Goal: Check status: Check status

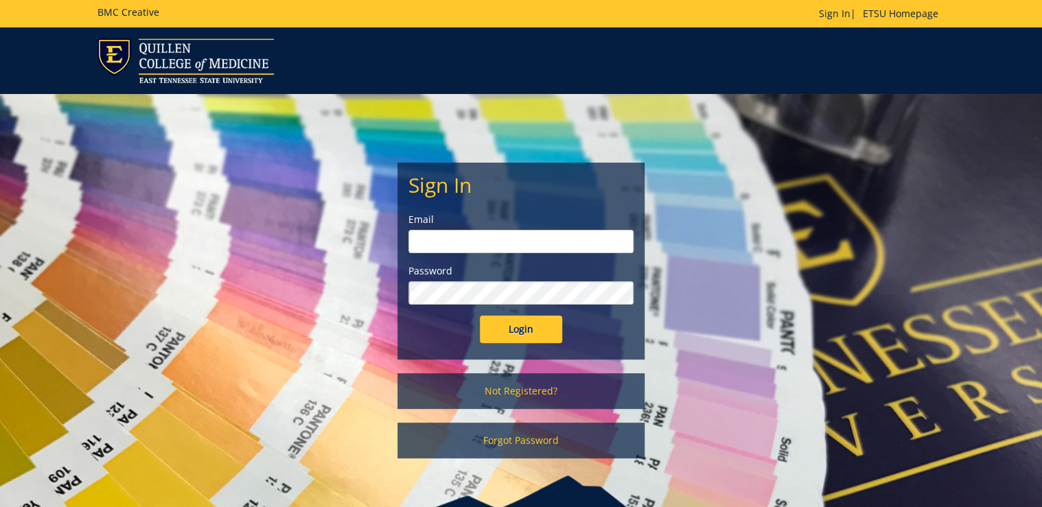
type input "ditcharo@etsu.edu"
click at [496, 329] on input "Login" at bounding box center [521, 329] width 82 height 27
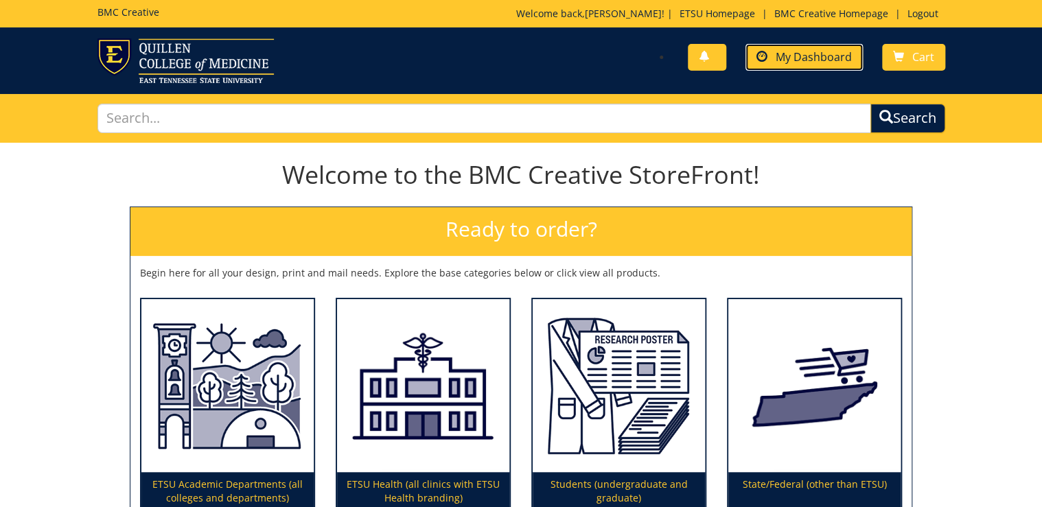
click at [818, 60] on span "My Dashboard" at bounding box center [814, 56] width 76 height 15
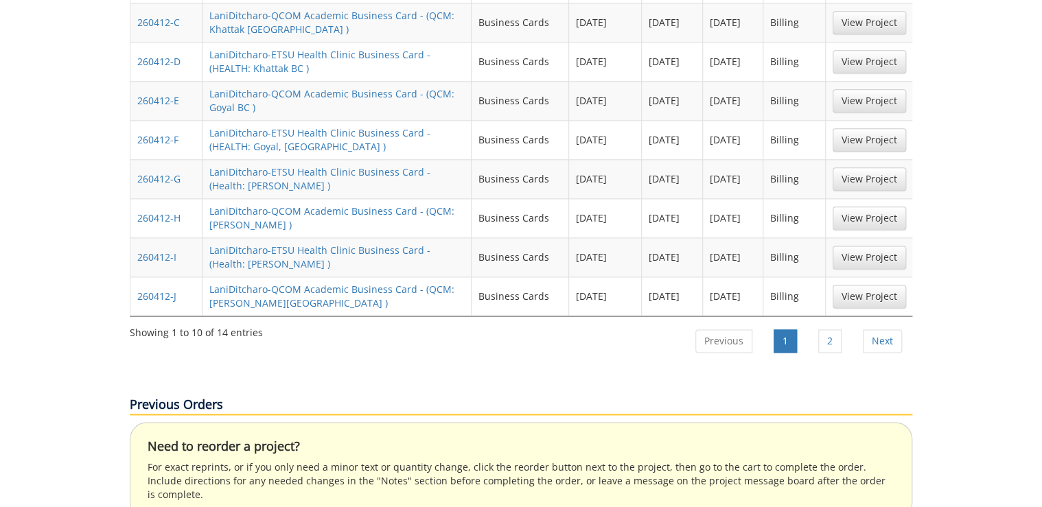
scroll to position [824, 0]
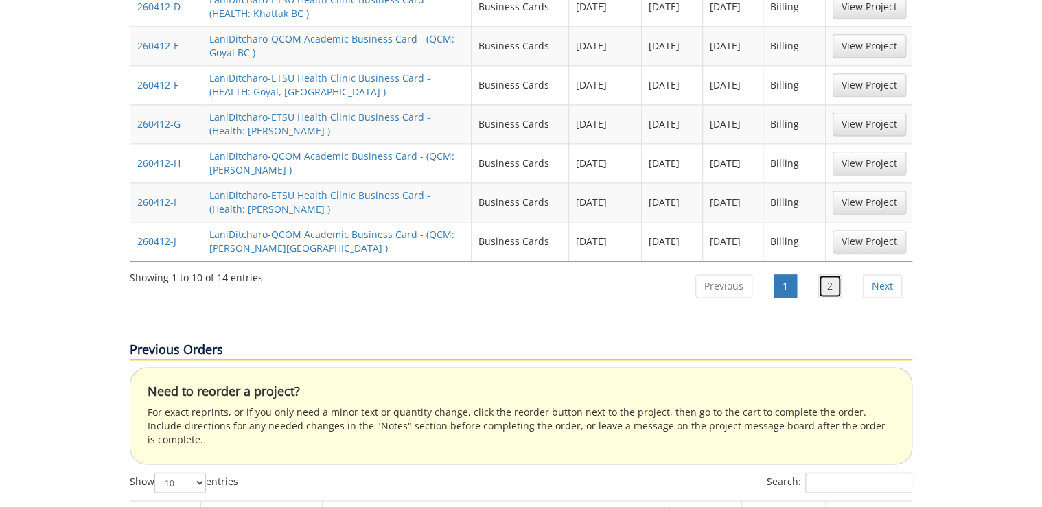
click at [826, 275] on link "2" at bounding box center [829, 286] width 23 height 23
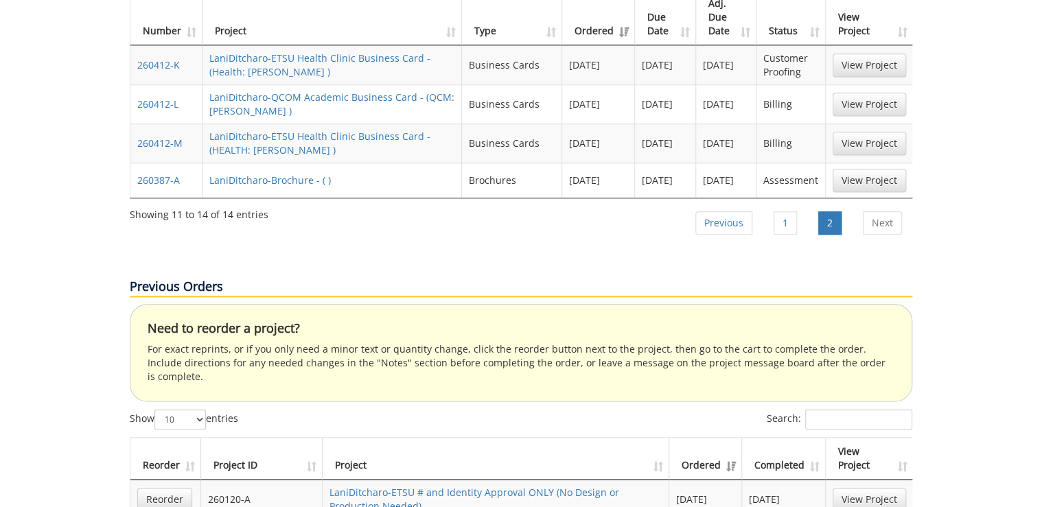
scroll to position [483, 0]
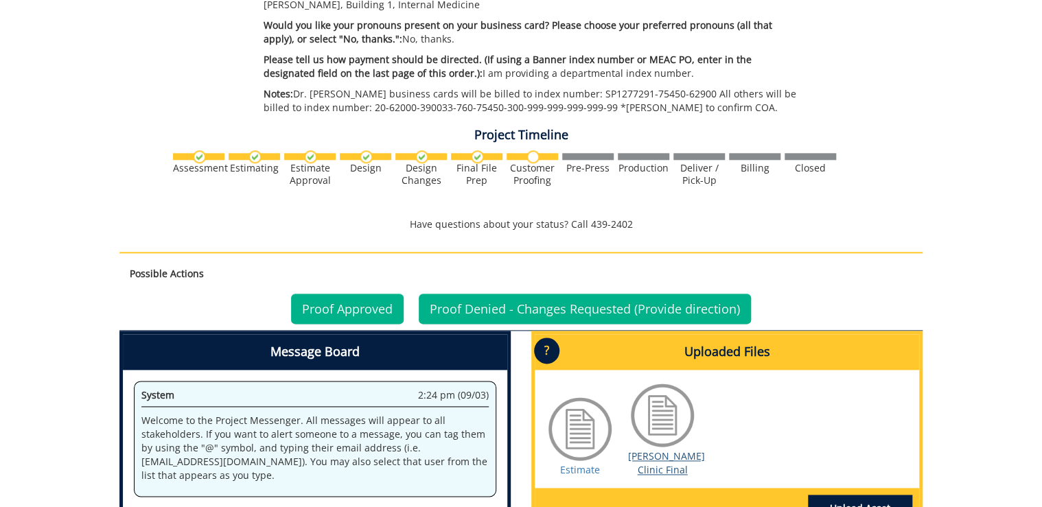
scroll to position [769, 0]
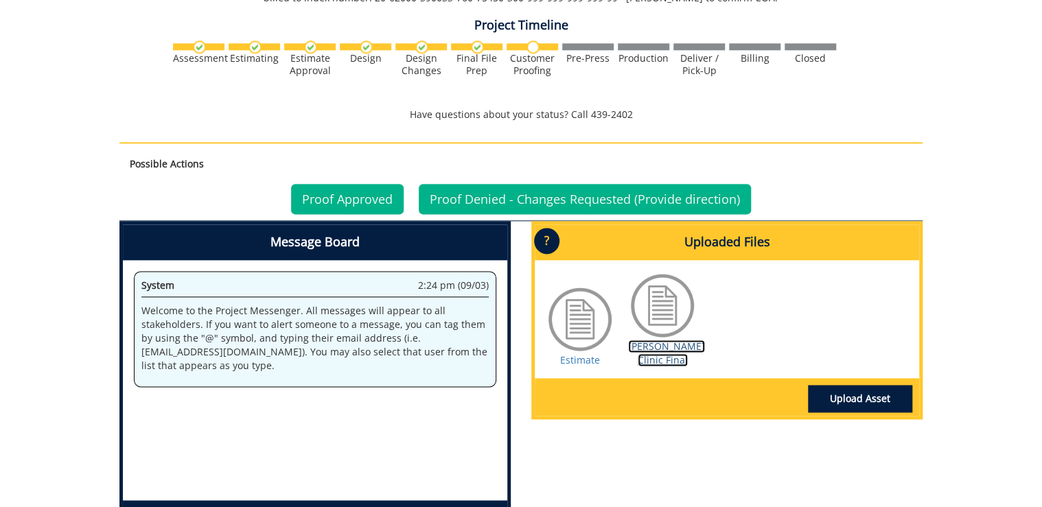
click at [666, 367] on link "Tierney Clinic Final" at bounding box center [666, 353] width 77 height 27
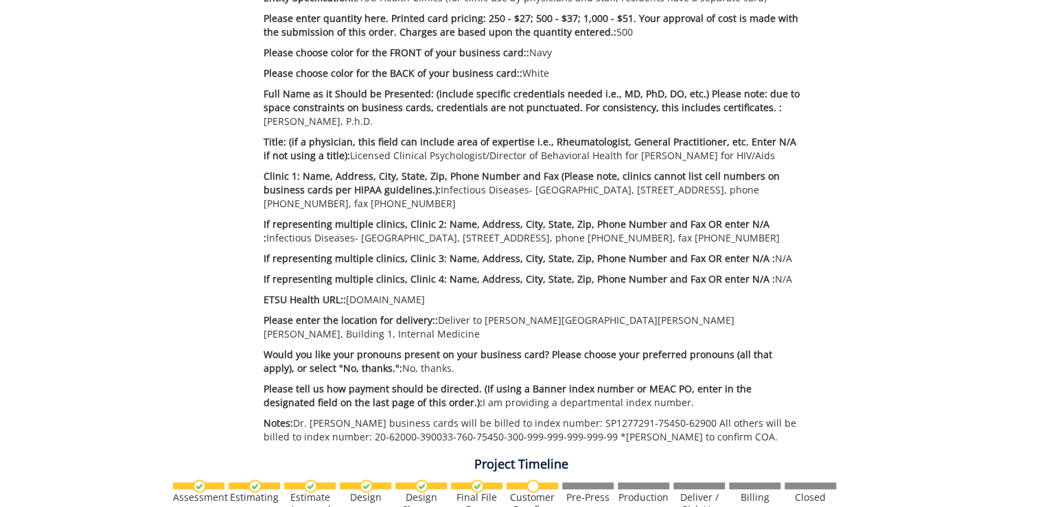
scroll to position [384, 0]
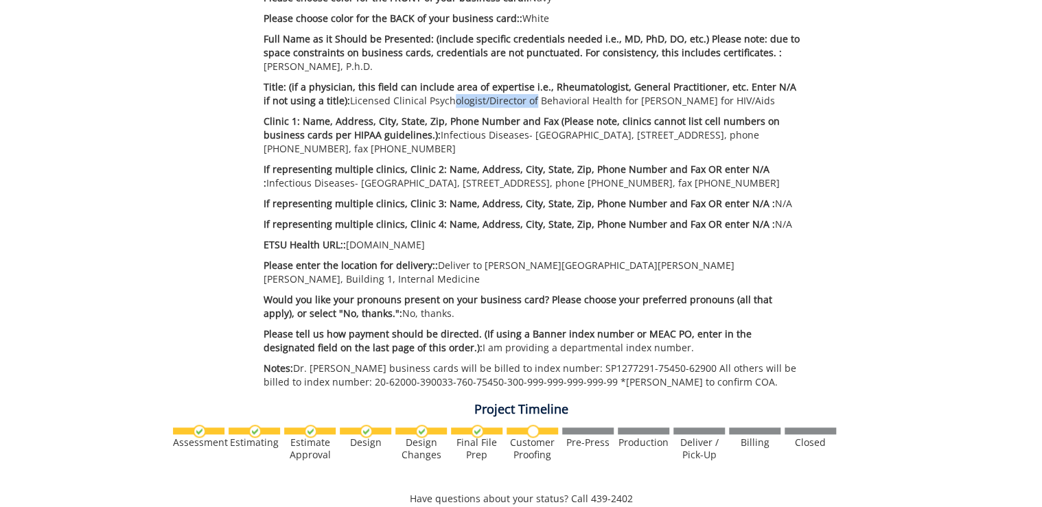
drag, startPoint x: 437, startPoint y: 102, endPoint x: 521, endPoint y: 102, distance: 84.4
click at [521, 102] on p "Title: (if a physician, this field can include area of expertise i.e., Rheumato…" at bounding box center [532, 93] width 537 height 27
drag, startPoint x: 590, startPoint y: 137, endPoint x: 658, endPoint y: 137, distance: 68.0
click at [658, 137] on p "Clinic 1: Name, Address, City, State, Zip, Phone Number and Fax (Please note, c…" at bounding box center [532, 135] width 537 height 41
drag, startPoint x: 774, startPoint y: 139, endPoint x: 804, endPoint y: 137, distance: 30.2
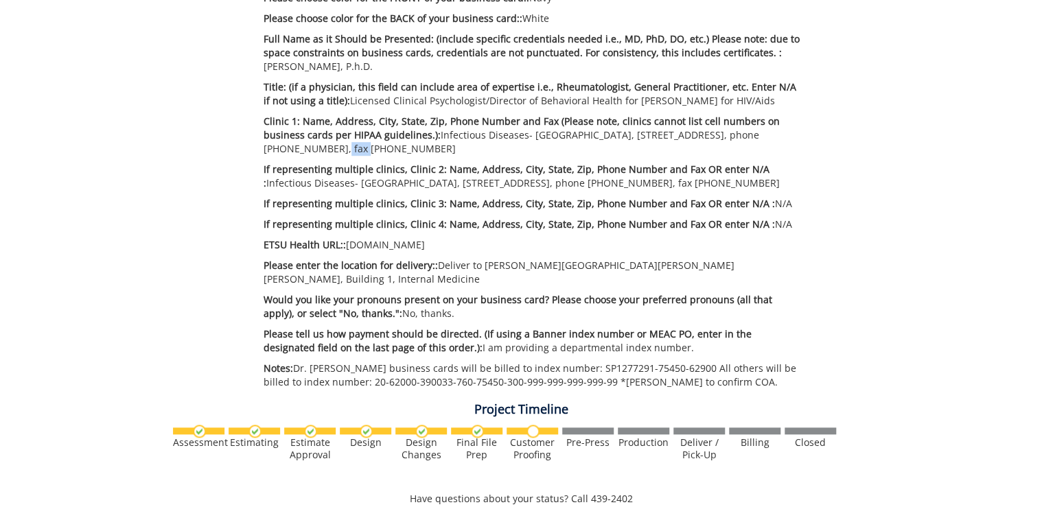
click at [804, 137] on div "Estimate Approver: Metcalf@etsu.edu Payment Type: Bill to Index / Grant # Billi…" at bounding box center [532, 123] width 558 height 546
drag, startPoint x: 327, startPoint y: 186, endPoint x: 466, endPoint y: 181, distance: 139.4
click at [466, 181] on p "If representing multiple clinics, Clinic 2: Name, Address, City, State, Zip, Ph…" at bounding box center [532, 176] width 537 height 27
click at [373, 190] on p "If representing multiple clinics, Clinic 2: Name, Address, City, State, Zip, Ph…" at bounding box center [532, 176] width 537 height 27
drag, startPoint x: 371, startPoint y: 184, endPoint x: 451, endPoint y: 183, distance: 80.3
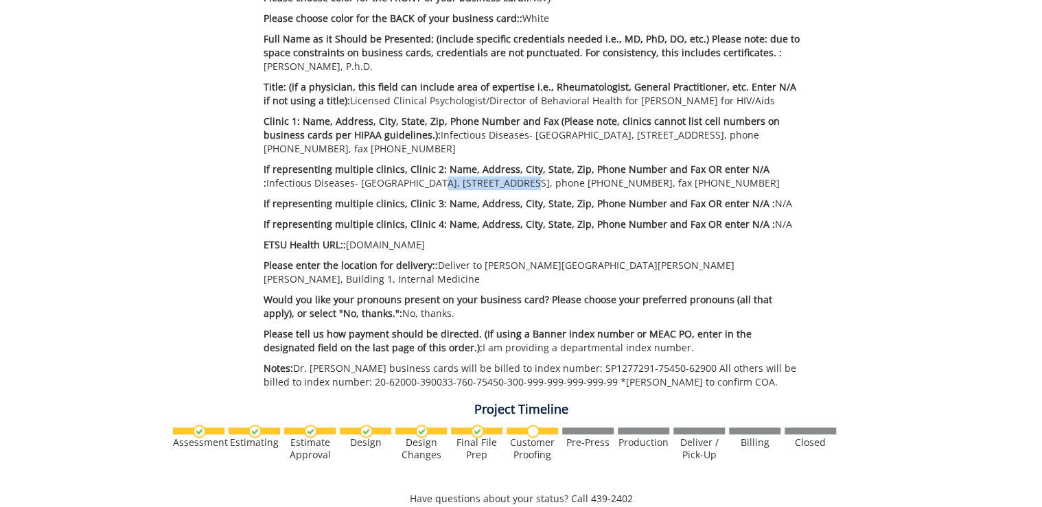
click at [451, 183] on p "If representing multiple clinics, Clinic 2: Name, Address, City, State, Zip, Ph…" at bounding box center [532, 176] width 537 height 27
drag, startPoint x: 604, startPoint y: 184, endPoint x: 642, endPoint y: 180, distance: 38.7
click at [642, 180] on p "If representing multiple clinics, Clinic 2: Name, Address, City, State, Zip, Ph…" at bounding box center [532, 176] width 537 height 27
drag, startPoint x: 711, startPoint y: 182, endPoint x: 724, endPoint y: 181, distance: 13.1
click at [724, 181] on p "If representing multiple clinics, Clinic 2: Name, Address, City, State, Zip, Ph…" at bounding box center [532, 176] width 537 height 27
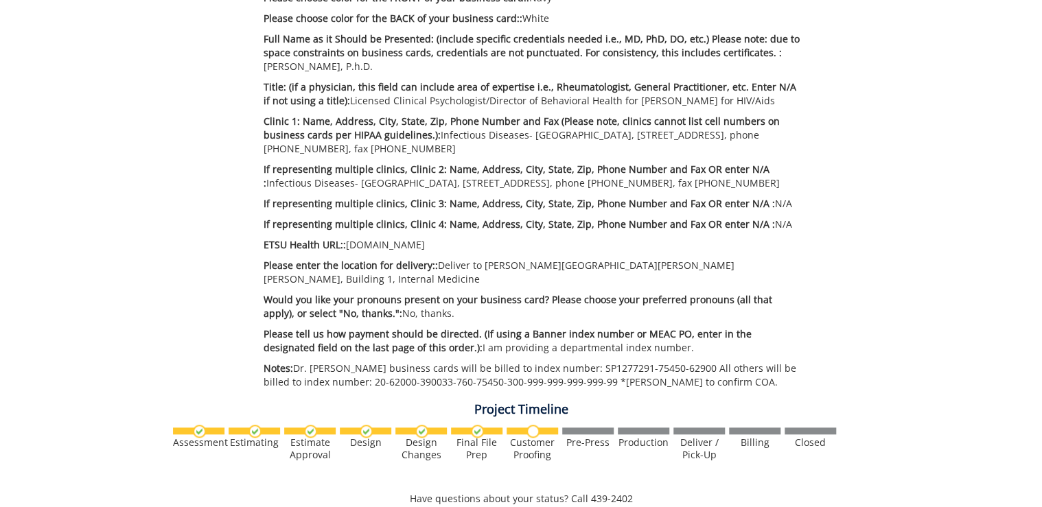
click at [475, 156] on div "Estimate Approver: Metcalf@etsu.edu Payment Type: Bill to Index / Grant # Billi…" at bounding box center [532, 123] width 558 height 546
drag, startPoint x: 280, startPoint y: 66, endPoint x: 332, endPoint y: 65, distance: 52.2
click at [332, 65] on p "Full Name as it Should be Presented: (include specific credentials needed i.e.,…" at bounding box center [532, 52] width 537 height 41
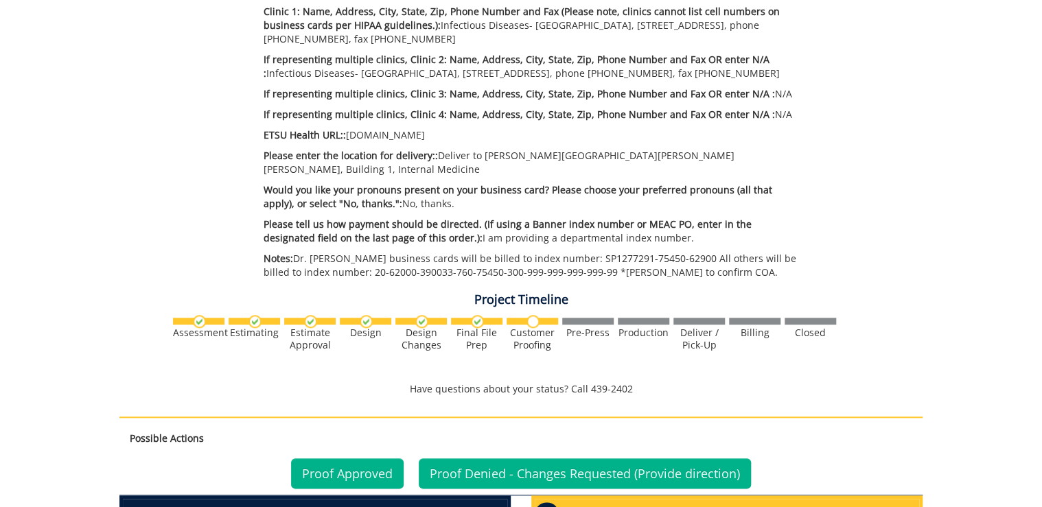
scroll to position [769, 0]
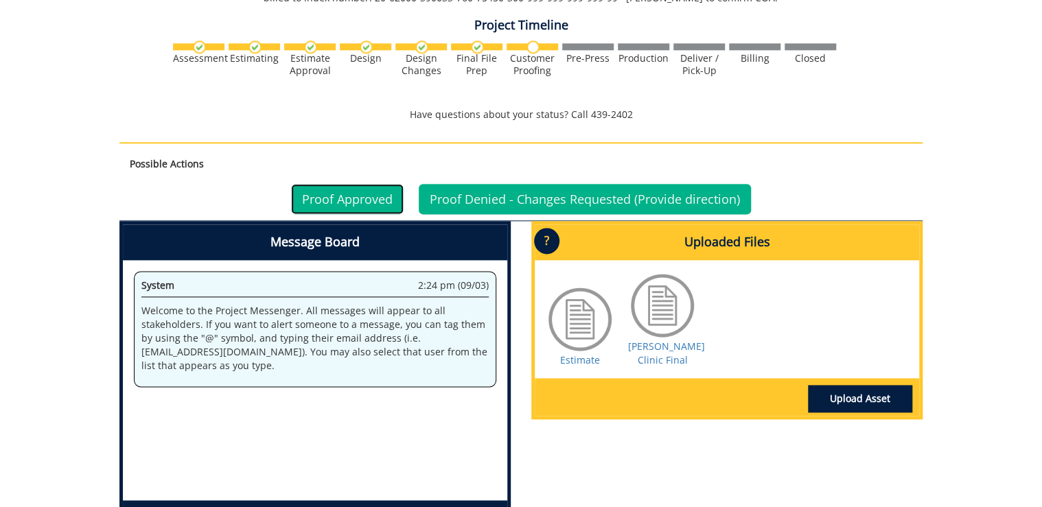
click at [360, 210] on link "Proof Approved" at bounding box center [347, 199] width 113 height 30
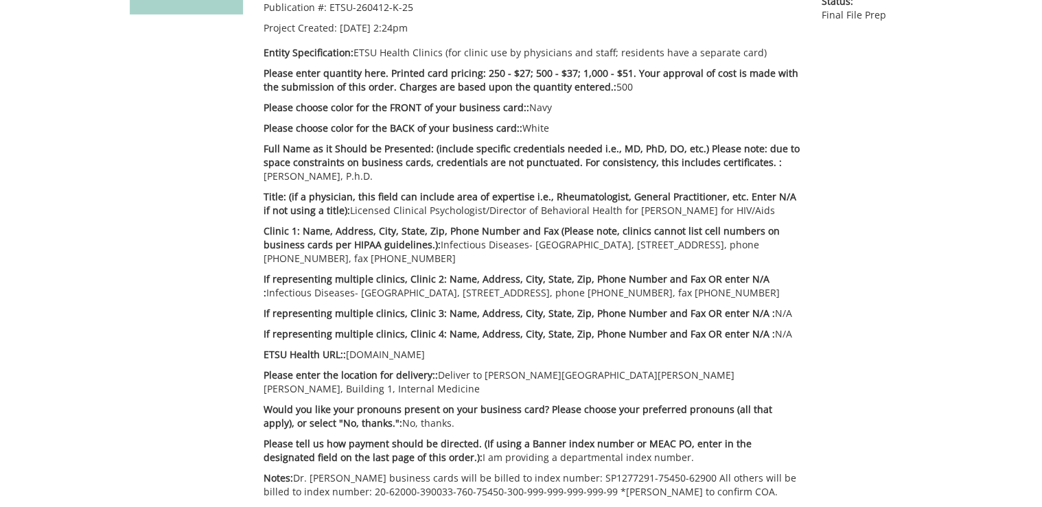
scroll to position [439, 0]
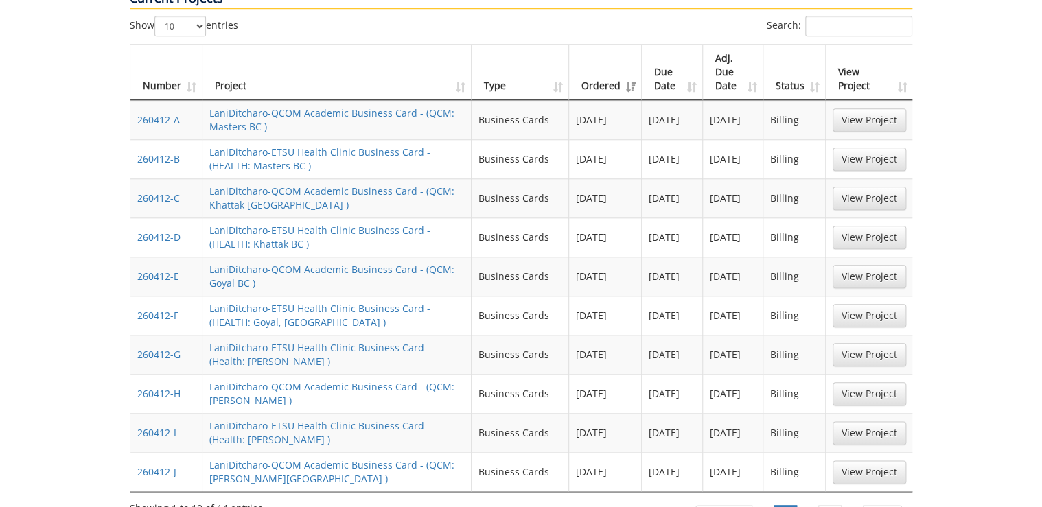
scroll to position [703, 0]
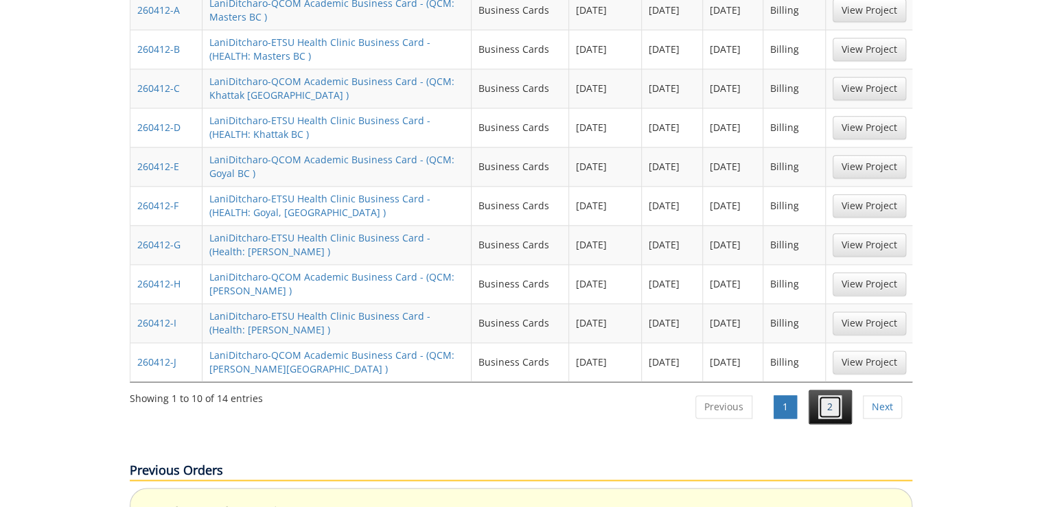
click at [824, 395] on link "2" at bounding box center [829, 406] width 23 height 23
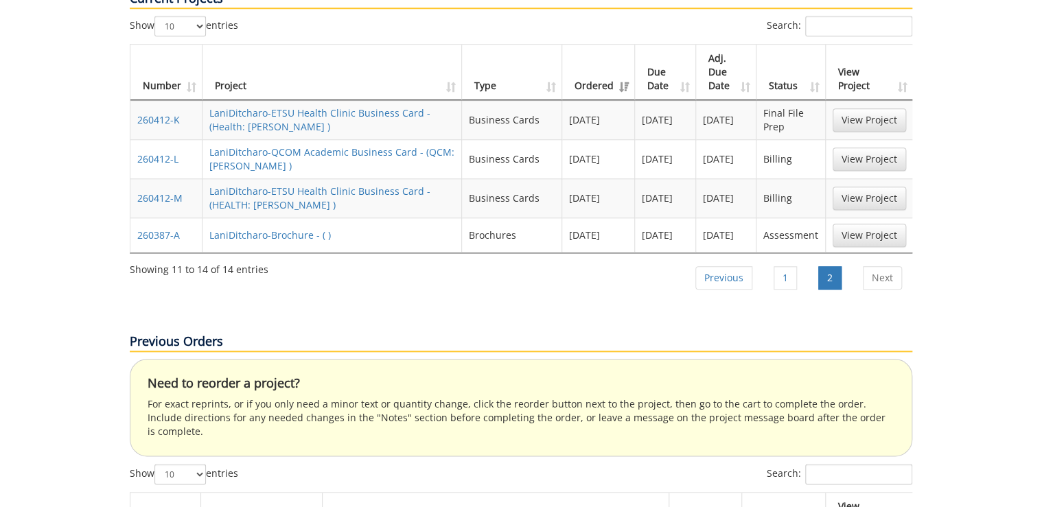
scroll to position [538, 0]
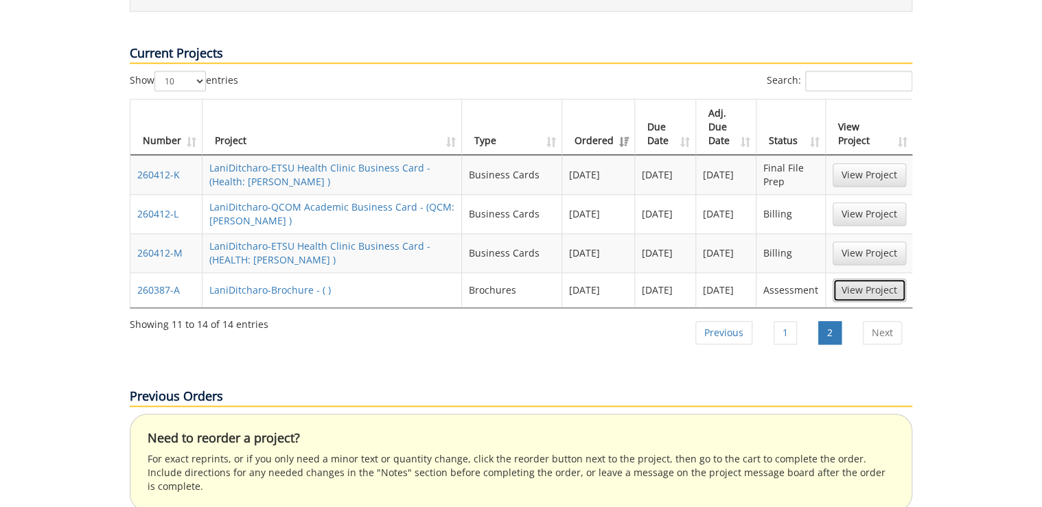
click at [848, 279] on link "View Project" at bounding box center [869, 290] width 73 height 23
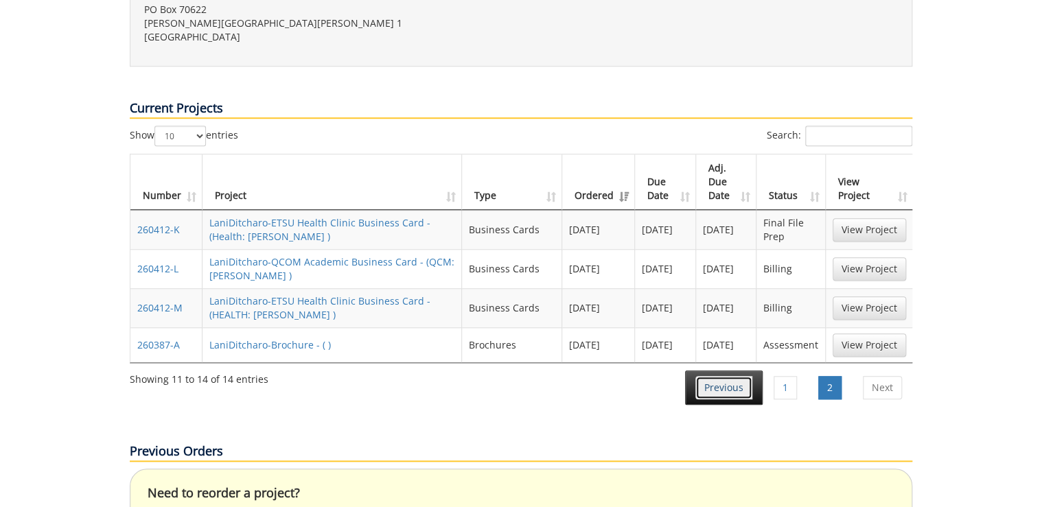
click at [724, 376] on link "Previous" at bounding box center [723, 387] width 57 height 23
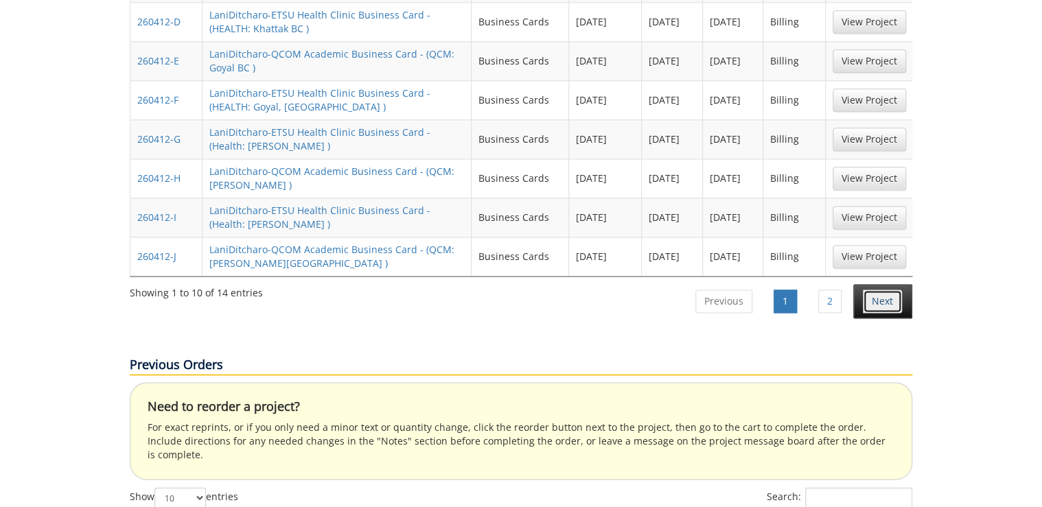
click at [885, 290] on link "Next" at bounding box center [882, 301] width 39 height 23
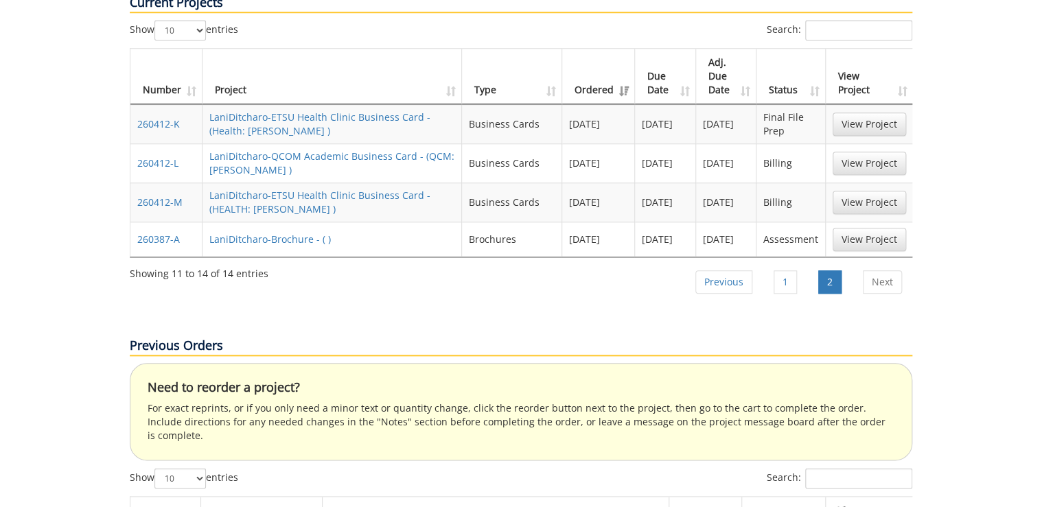
scroll to position [534, 0]
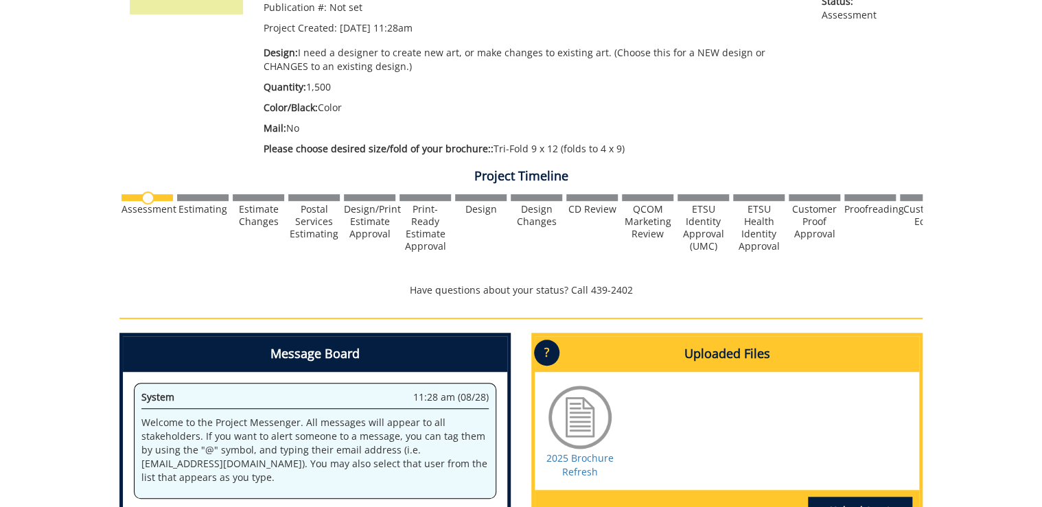
scroll to position [165, 0]
